Goal: Find specific page/section: Find specific page/section

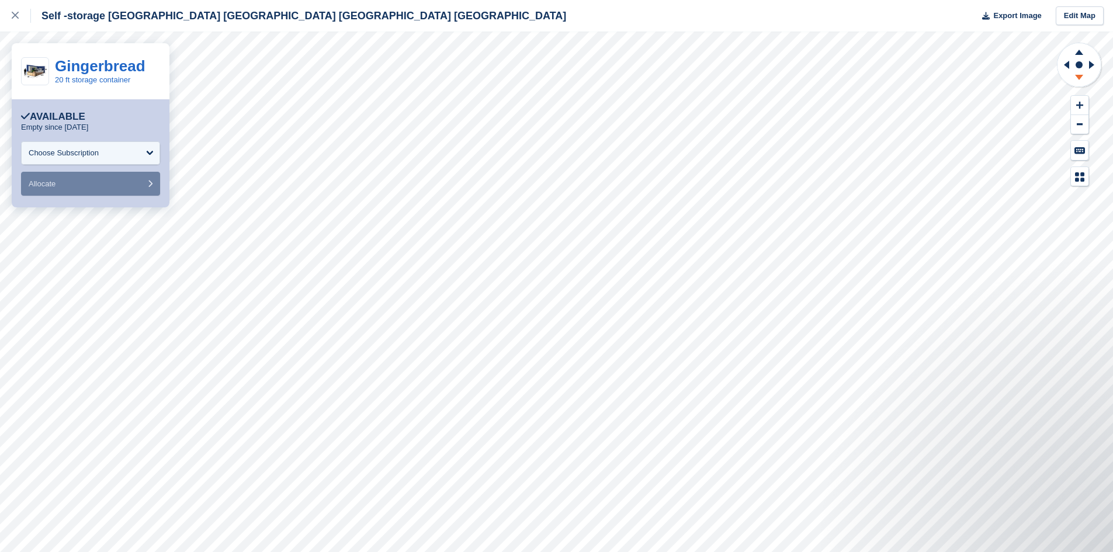
click at [1080, 79] on icon at bounding box center [1078, 79] width 30 height 15
click at [1082, 54] on icon at bounding box center [1078, 50] width 30 height 15
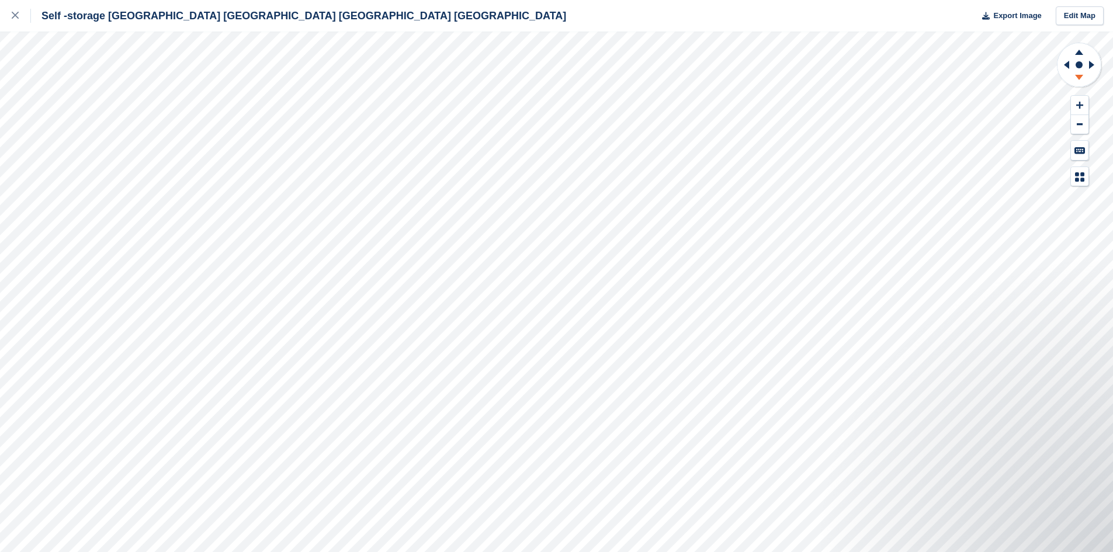
click at [1078, 78] on icon at bounding box center [1079, 77] width 8 height 5
drag, startPoint x: 1078, startPoint y: 54, endPoint x: 1062, endPoint y: 74, distance: 24.9
click at [1081, 58] on icon at bounding box center [1079, 65] width 46 height 47
